Goal: Task Accomplishment & Management: Use online tool/utility

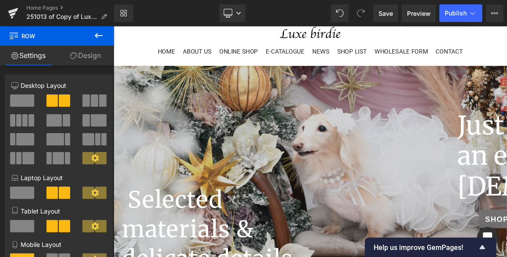
click at [102, 36] on icon at bounding box center [98, 35] width 11 height 11
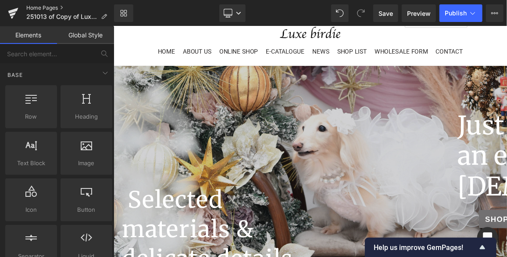
click at [38, 4] on link "Home Pages" at bounding box center [70, 7] width 88 height 7
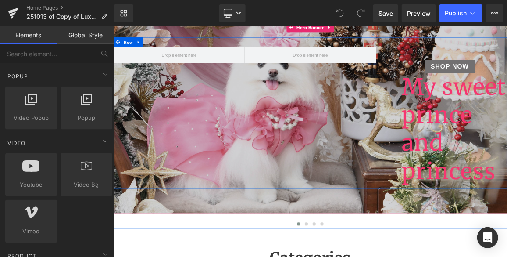
scroll to position [199, 0]
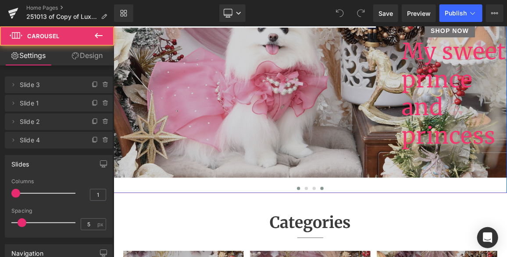
click at [394, 242] on button at bounding box center [394, 244] width 11 height 9
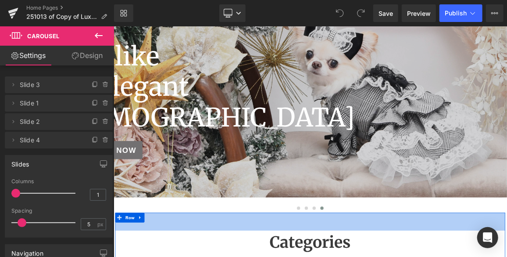
scroll to position [159, 0]
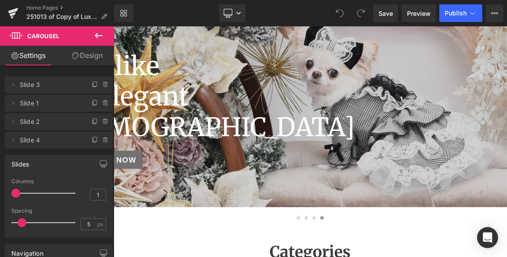
click at [98, 39] on icon at bounding box center [98, 35] width 11 height 11
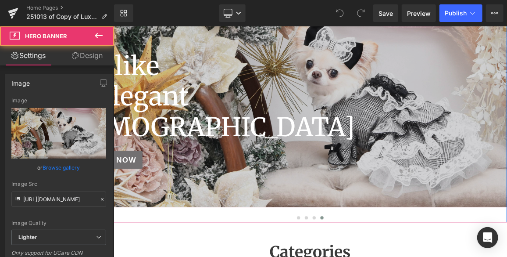
click at [288, 252] on div at bounding box center [378, 134] width 531 height 271
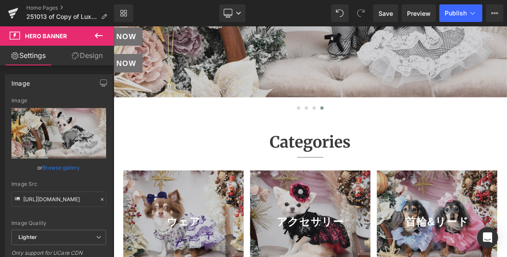
scroll to position [309, 0]
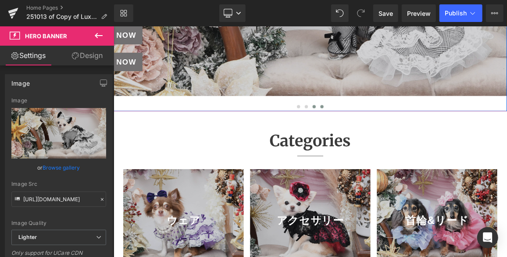
click at [383, 135] on span at bounding box center [384, 134] width 4 height 4
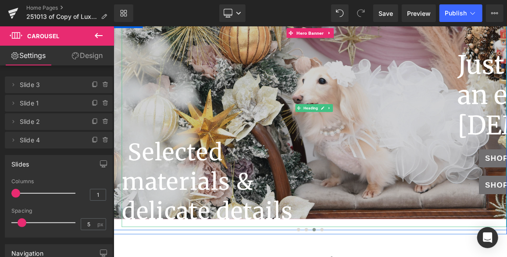
scroll to position [190, 0]
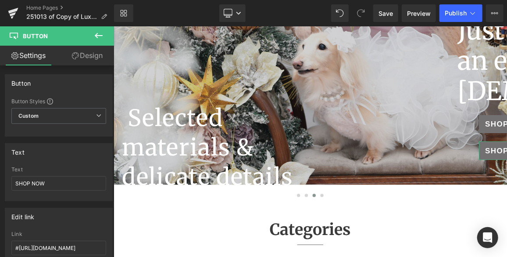
click at [95, 57] on link "Design" at bounding box center [87, 56] width 57 height 20
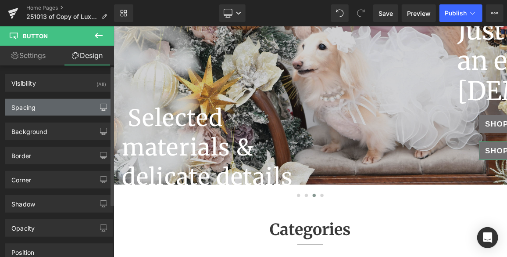
click at [97, 104] on button "button" at bounding box center [104, 107] width 14 height 17
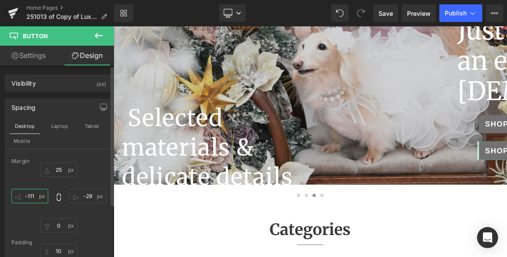
click at [34, 192] on input "-111" at bounding box center [29, 196] width 37 height 14
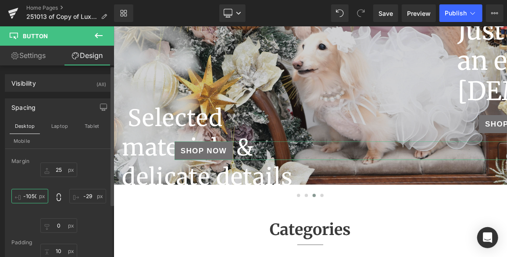
type input "-1051"
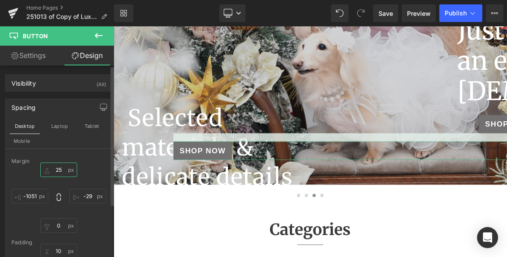
click at [59, 169] on input "25" at bounding box center [58, 169] width 37 height 14
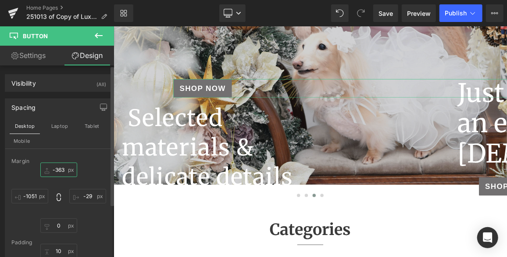
type input "-364"
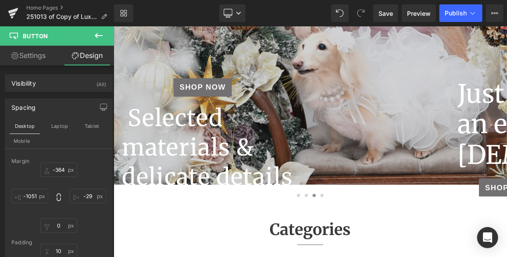
click at [97, 33] on icon at bounding box center [99, 35] width 8 height 5
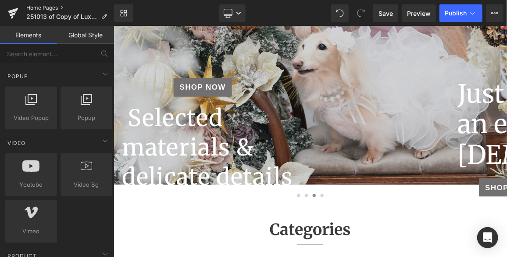
click at [44, 8] on link "Home Pages" at bounding box center [70, 7] width 88 height 7
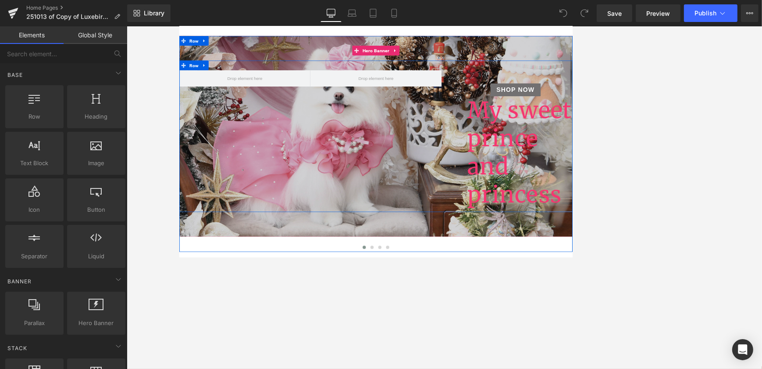
scroll to position [79, 0]
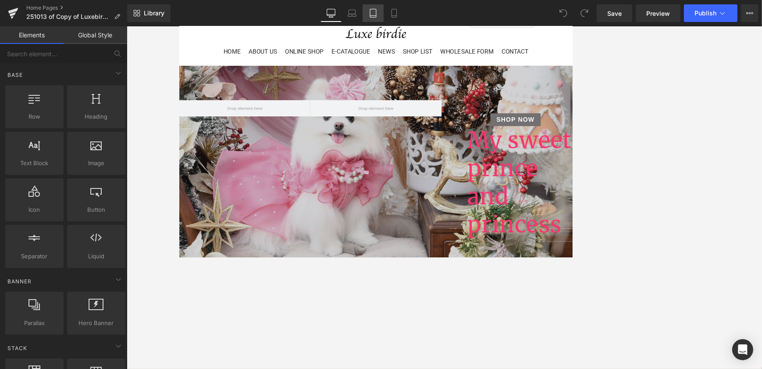
click at [373, 14] on icon at bounding box center [373, 13] width 9 height 9
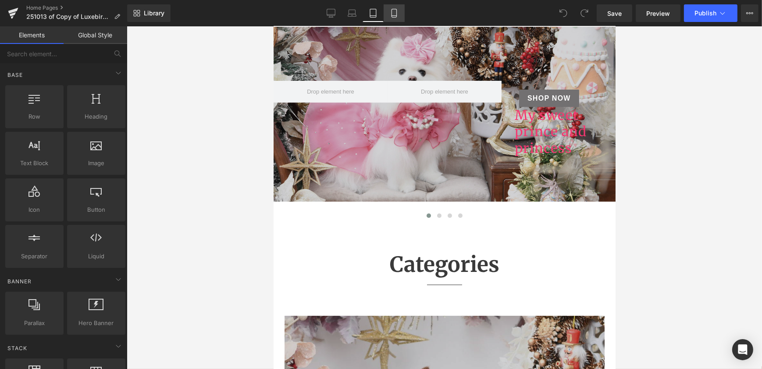
click at [397, 14] on icon at bounding box center [394, 13] width 5 height 8
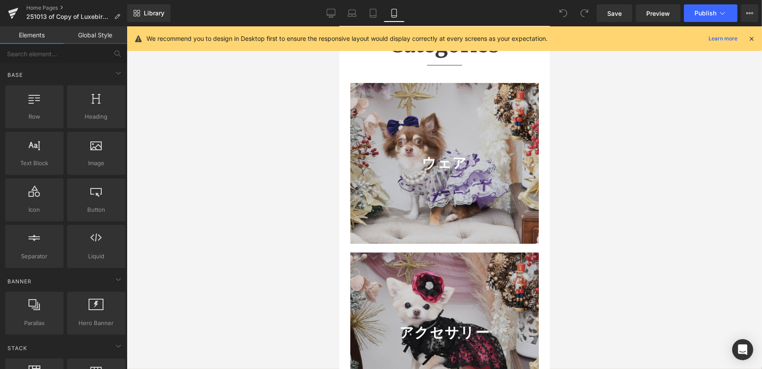
scroll to position [175, 0]
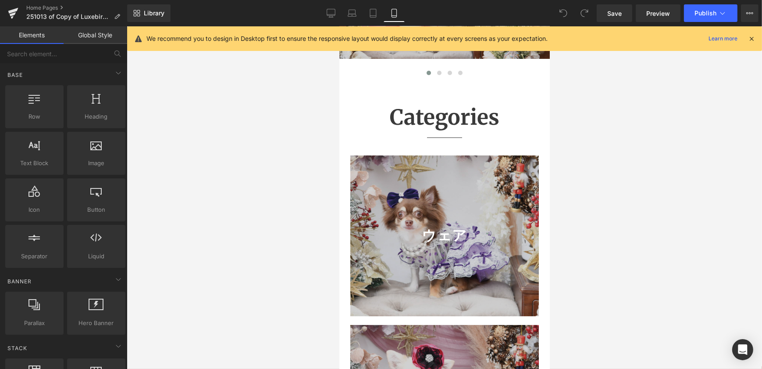
click at [507, 39] on icon at bounding box center [752, 39] width 8 height 8
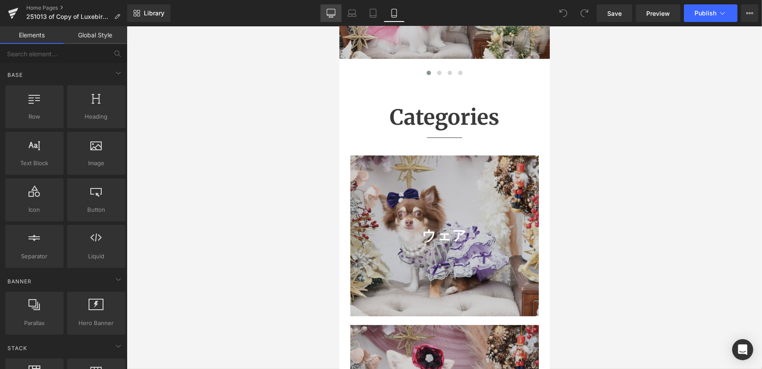
click at [327, 10] on icon at bounding box center [331, 13] width 9 height 9
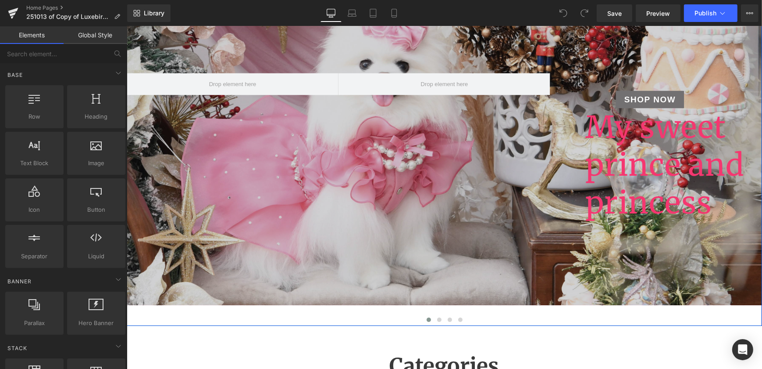
scroll to position [180, 0]
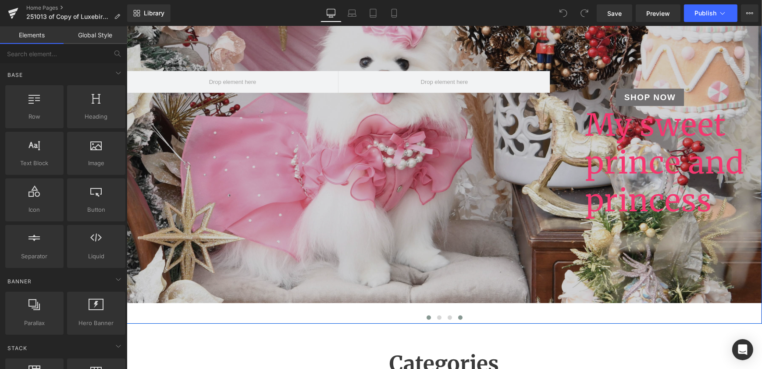
click at [458, 256] on span at bounding box center [460, 317] width 4 height 4
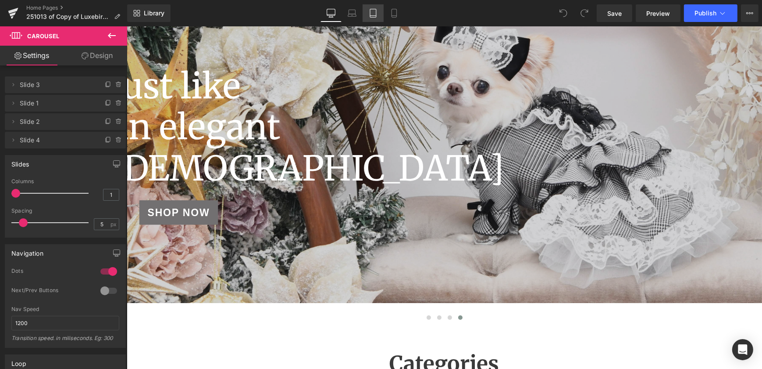
click at [370, 14] on icon at bounding box center [373, 13] width 6 height 8
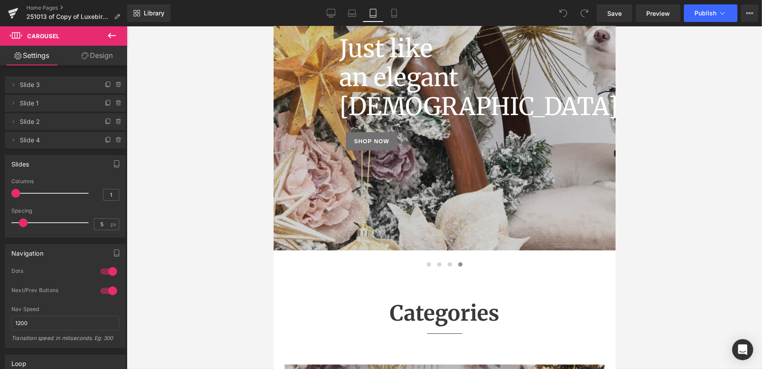
scroll to position [0, 0]
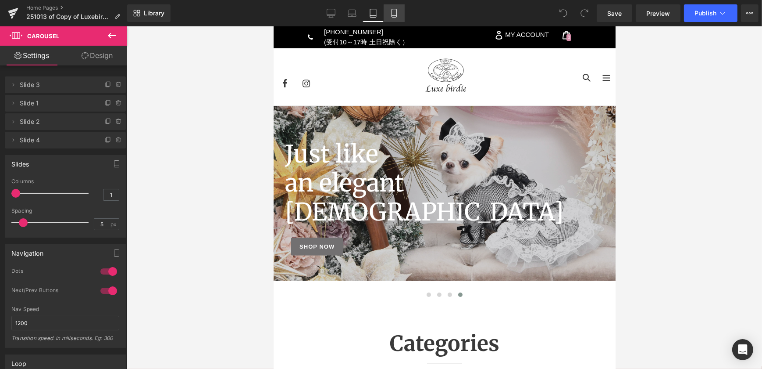
click at [396, 18] on link "Mobile" at bounding box center [394, 13] width 21 height 18
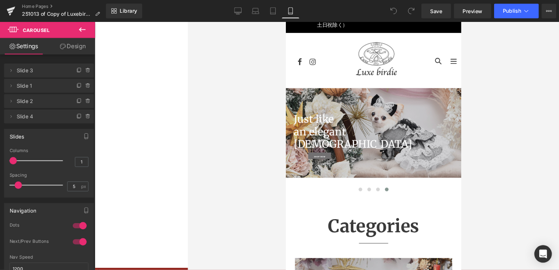
scroll to position [20, 0]
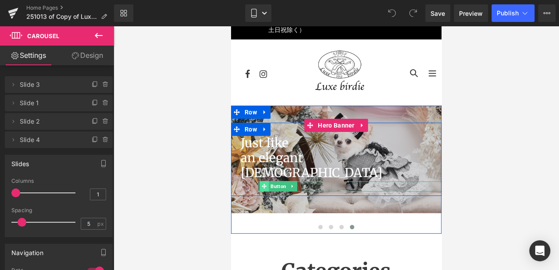
click at [262, 186] on icon at bounding box center [264, 186] width 5 height 5
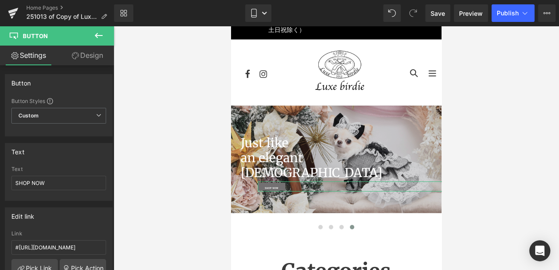
drag, startPoint x: 90, startPoint y: 50, endPoint x: 62, endPoint y: 97, distance: 54.3
click at [90, 51] on link "Design" at bounding box center [87, 56] width 57 height 20
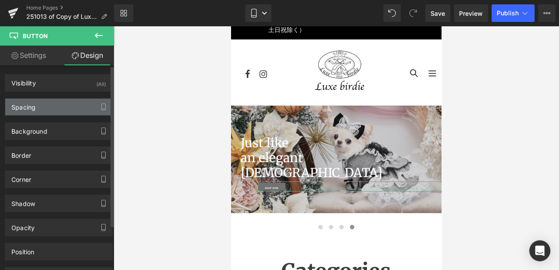
type input "3"
type input "-29"
type input "0"
type input "46"
type input "8"
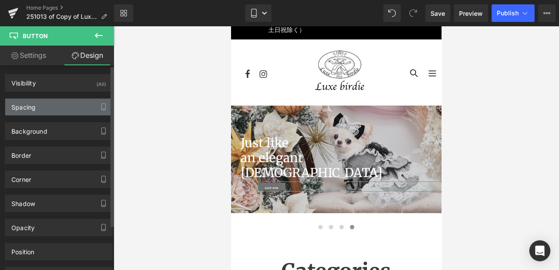
type input "15"
type input "0"
type input "15"
click at [36, 107] on div "Spacing" at bounding box center [58, 107] width 107 height 17
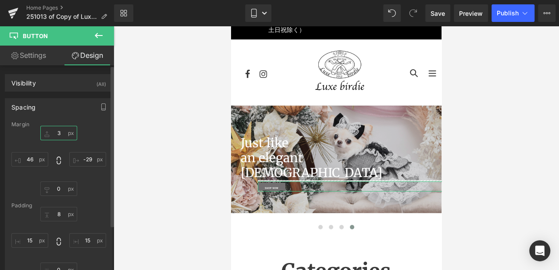
click at [58, 130] on input "3" at bounding box center [58, 133] width 37 height 14
type input "3"
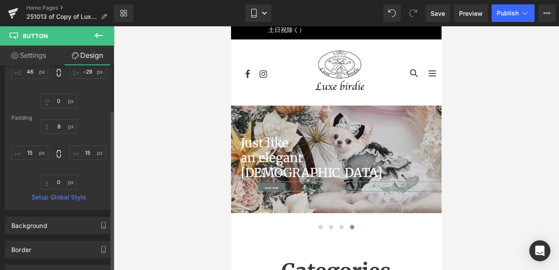
scroll to position [58, 0]
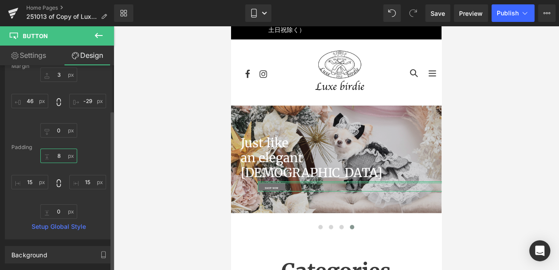
click at [56, 156] on input "8" at bounding box center [58, 156] width 37 height 14
type input "3"
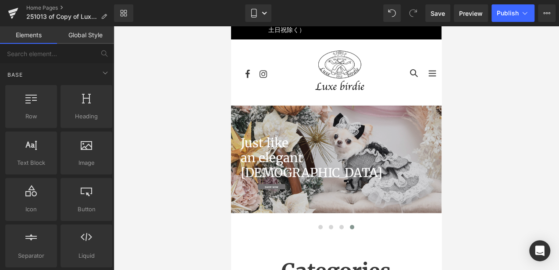
click at [136, 158] on div at bounding box center [337, 148] width 446 height 244
click at [437, 11] on span "Save" at bounding box center [438, 13] width 14 height 9
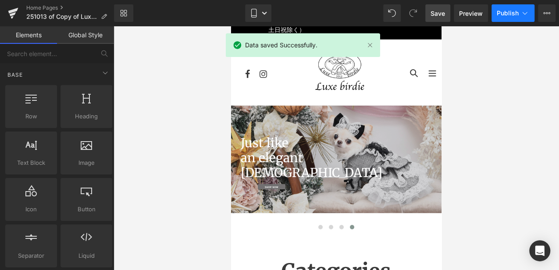
click at [500, 11] on span "Publish" at bounding box center [508, 13] width 22 height 7
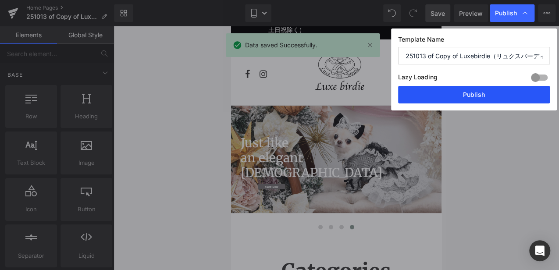
click at [478, 97] on button "Publish" at bounding box center [474, 95] width 152 height 18
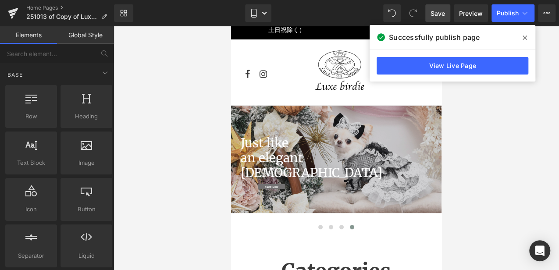
click at [507, 37] on icon at bounding box center [525, 37] width 4 height 7
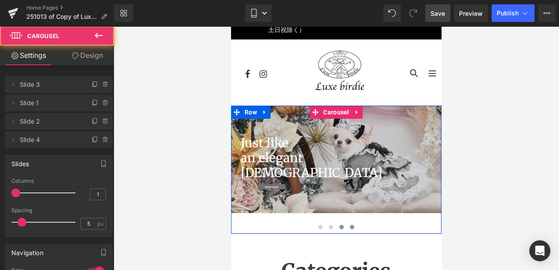
click at [341, 227] on span at bounding box center [342, 227] width 4 height 4
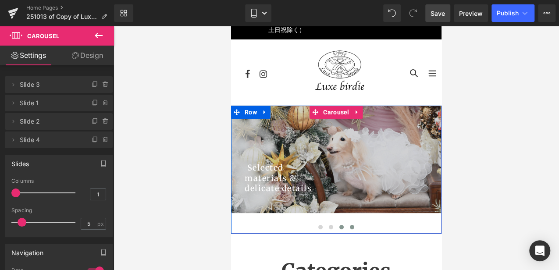
click at [351, 225] on span at bounding box center [352, 227] width 4 height 4
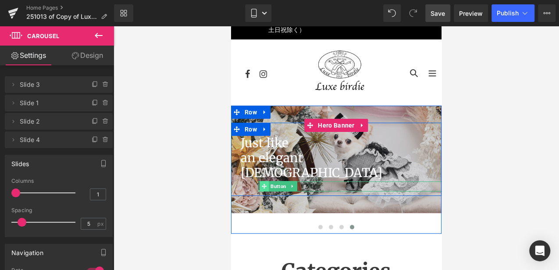
click at [264, 186] on icon at bounding box center [264, 186] width 5 height 5
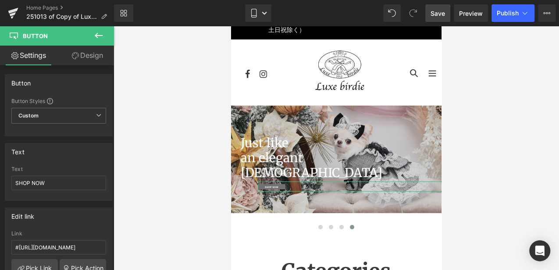
click at [97, 61] on link "Design" at bounding box center [87, 56] width 57 height 20
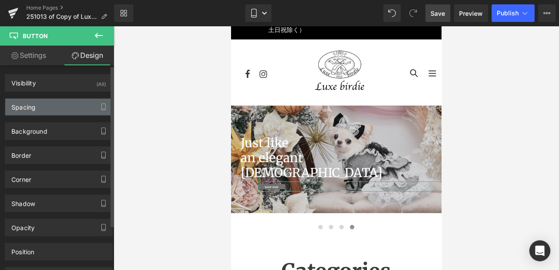
click at [56, 110] on div "Spacing" at bounding box center [58, 107] width 107 height 17
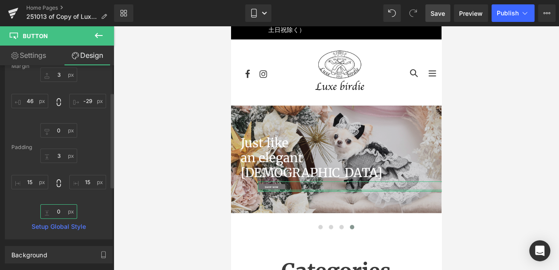
click at [59, 209] on input "0" at bounding box center [58, 211] width 37 height 14
type input "3"
click at [57, 153] on input "3" at bounding box center [58, 156] width 37 height 14
type input "5"
click at [142, 201] on div at bounding box center [337, 148] width 446 height 244
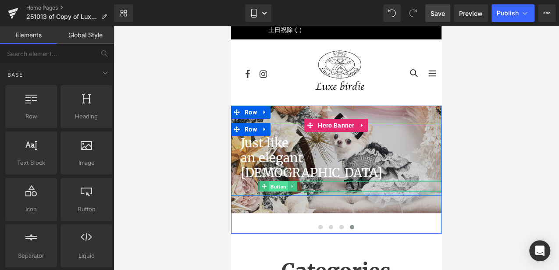
click at [281, 186] on span "Button" at bounding box center [278, 187] width 19 height 11
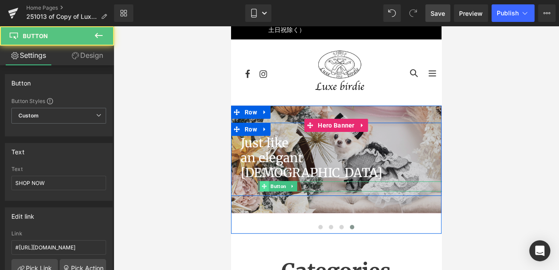
click at [265, 187] on span at bounding box center [264, 186] width 9 height 11
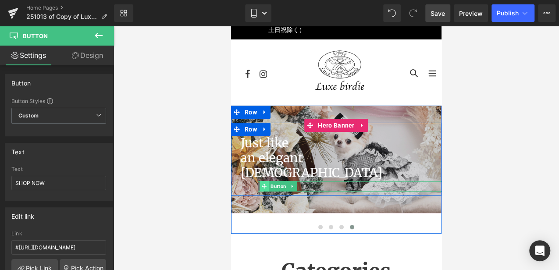
drag, startPoint x: 261, startPoint y: 187, endPoint x: 400, endPoint y: 166, distance: 141.0
click at [262, 187] on icon at bounding box center [264, 186] width 5 height 5
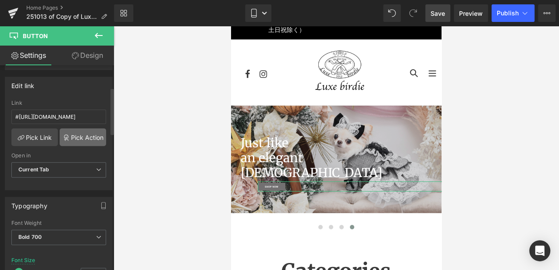
scroll to position [175, 0]
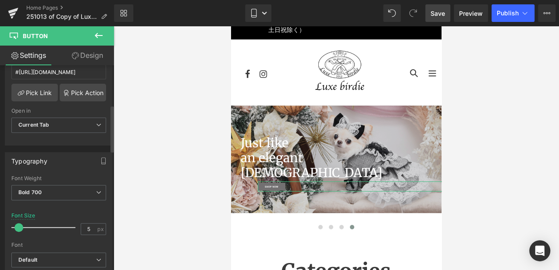
click at [19, 225] on span at bounding box center [18, 227] width 9 height 9
click at [87, 228] on input "5" at bounding box center [88, 229] width 15 height 11
type input "6"
click at [88, 213] on div "Font Size 6 px" at bounding box center [58, 227] width 95 height 29
click at [444, 11] on span "Save" at bounding box center [438, 13] width 14 height 9
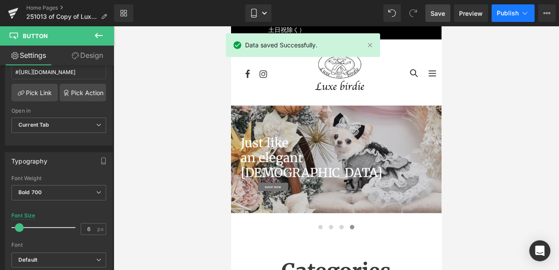
click at [507, 11] on span "Publish" at bounding box center [508, 13] width 22 height 7
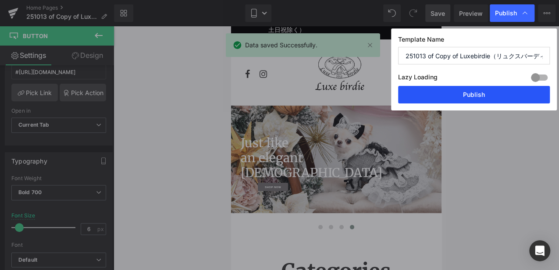
click at [486, 97] on button "Publish" at bounding box center [474, 95] width 152 height 18
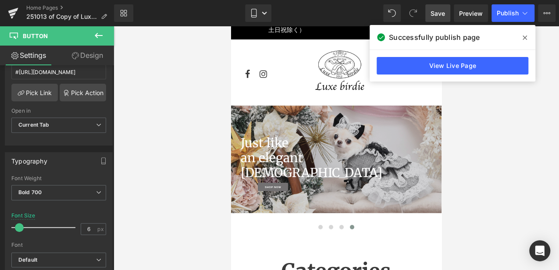
click at [507, 35] on span at bounding box center [525, 38] width 14 height 14
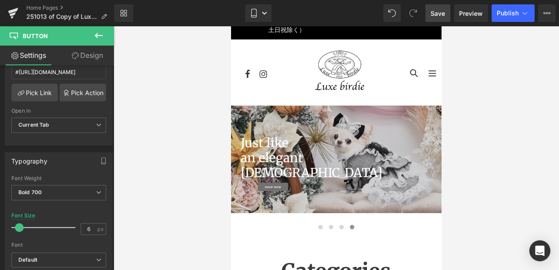
click at [97, 35] on icon at bounding box center [98, 35] width 11 height 11
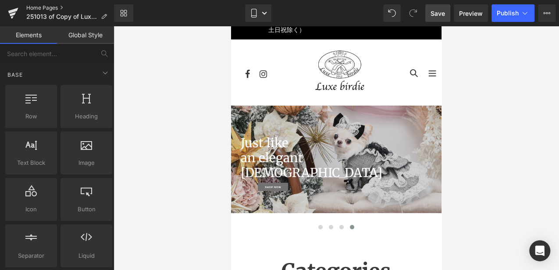
click at [50, 8] on link "Home Pages" at bounding box center [70, 7] width 88 height 7
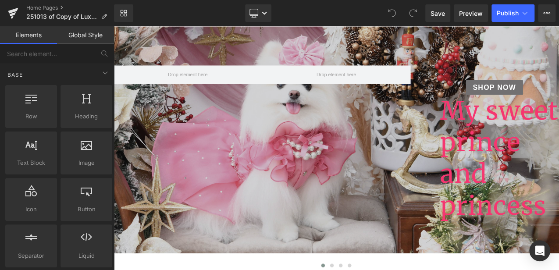
scroll to position [146, 0]
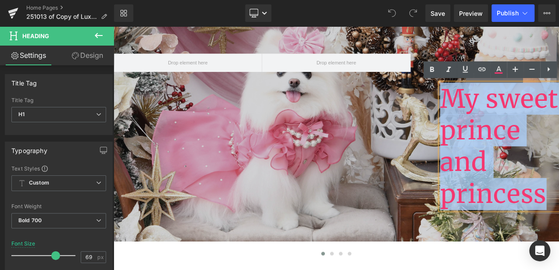
drag, startPoint x: 505, startPoint y: 111, endPoint x: 623, endPoint y: 226, distance: 165.1
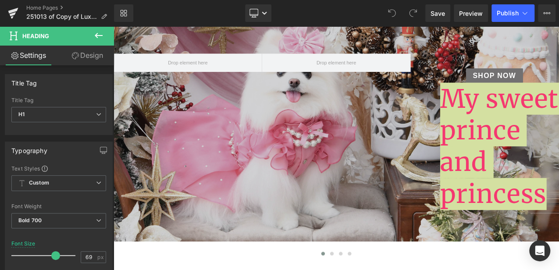
click at [93, 57] on link "Design" at bounding box center [87, 56] width 57 height 20
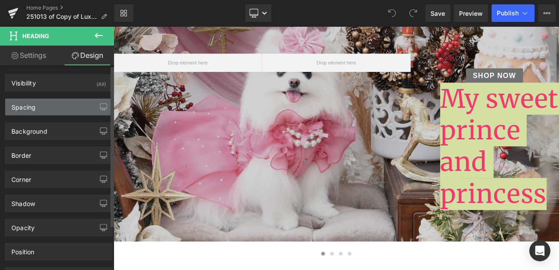
click at [28, 106] on div "Spacing" at bounding box center [23, 105] width 24 height 12
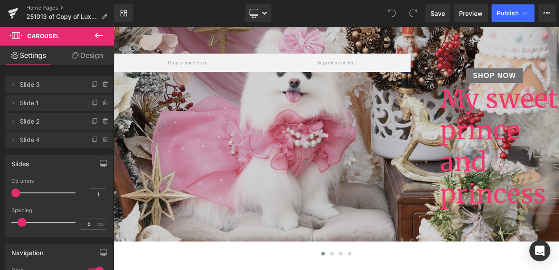
click at [93, 37] on icon at bounding box center [98, 35] width 11 height 11
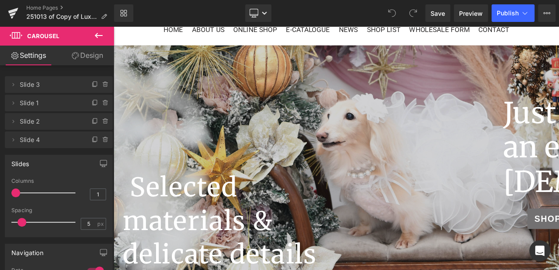
scroll to position [204, 0]
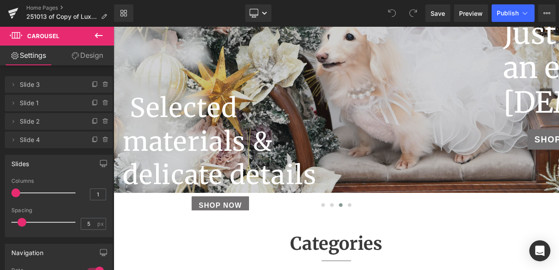
click at [96, 35] on icon at bounding box center [99, 35] width 8 height 5
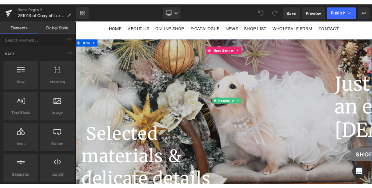
scroll to position [29, 0]
